Goal: Find specific page/section

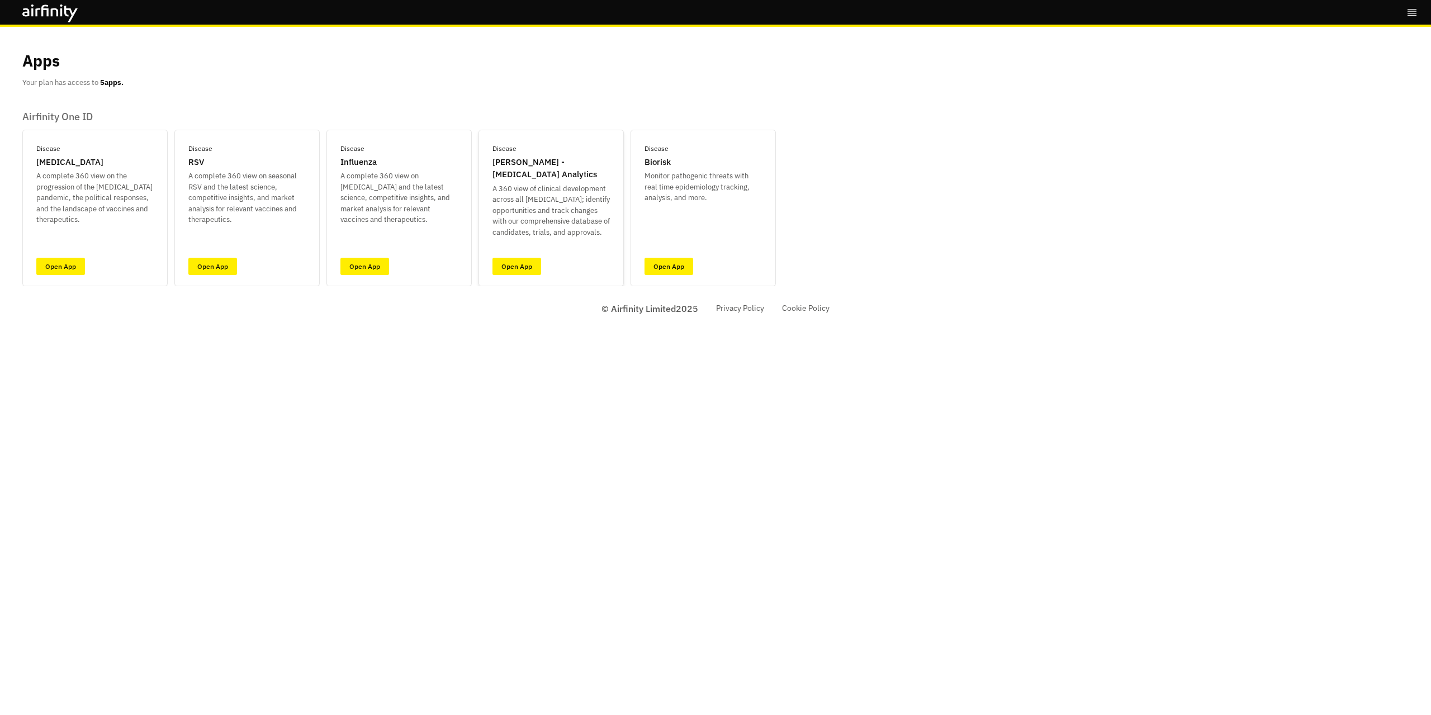
click at [483, 273] on div "Disease [PERSON_NAME] - [MEDICAL_DATA] Analytics A 360 view of clinical develop…" at bounding box center [550, 208] width 145 height 156
click at [505, 273] on link "Open App" at bounding box center [516, 266] width 49 height 17
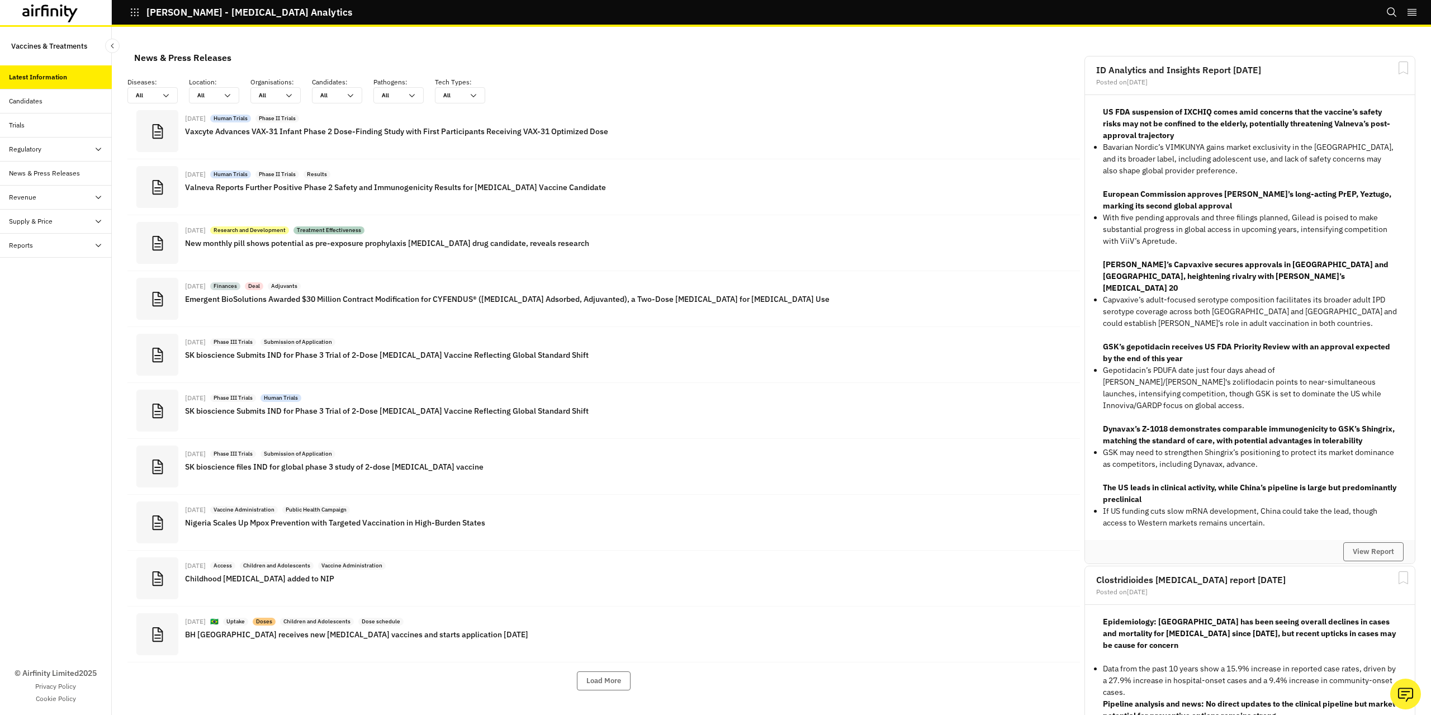
scroll to position [800, 327]
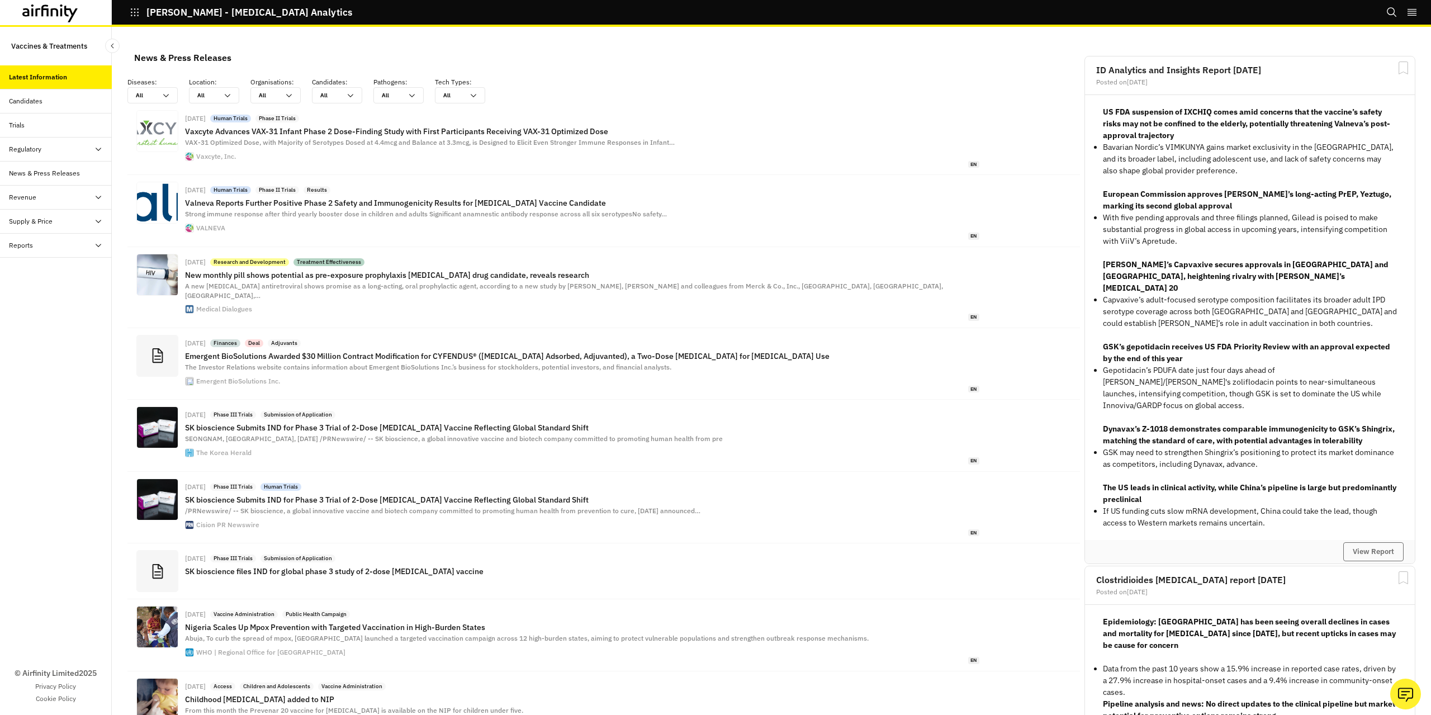
click at [22, 102] on div "Candidates" at bounding box center [26, 101] width 34 height 10
